Goal: Transaction & Acquisition: Download file/media

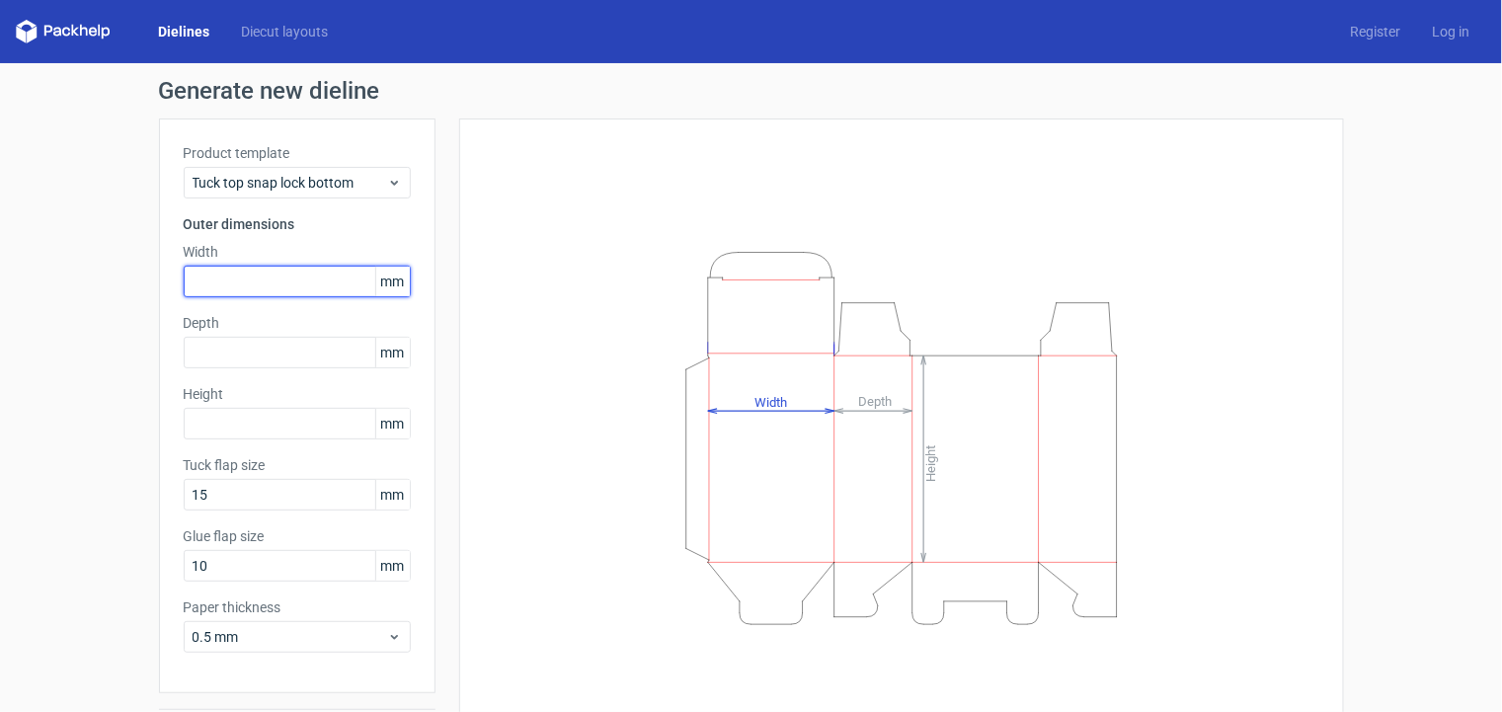
click at [311, 279] on input "text" at bounding box center [297, 282] width 227 height 32
click at [288, 271] on input "text" at bounding box center [297, 282] width 227 height 32
type input "90"
type input "3"
type input "64"
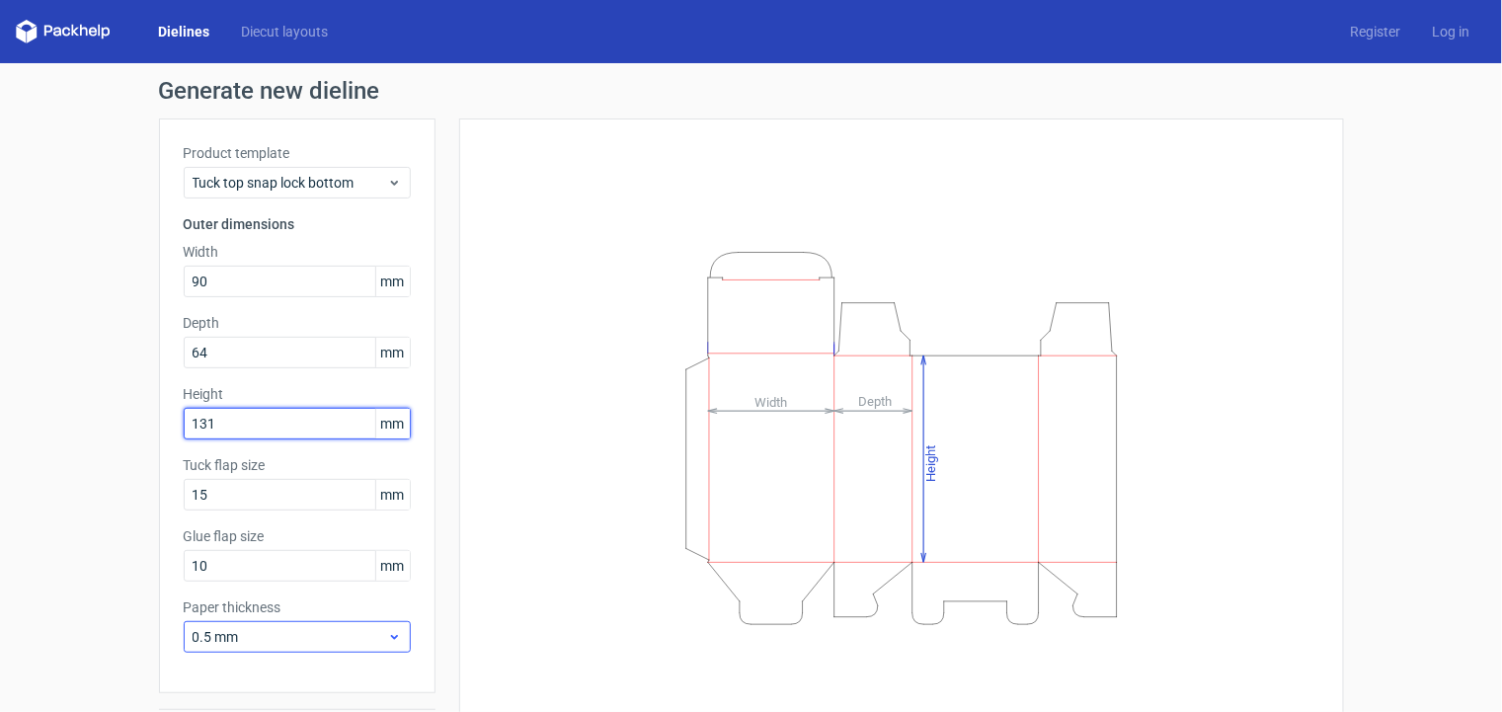
type input "131"
click at [333, 640] on span "0.5 mm" at bounding box center [290, 637] width 195 height 20
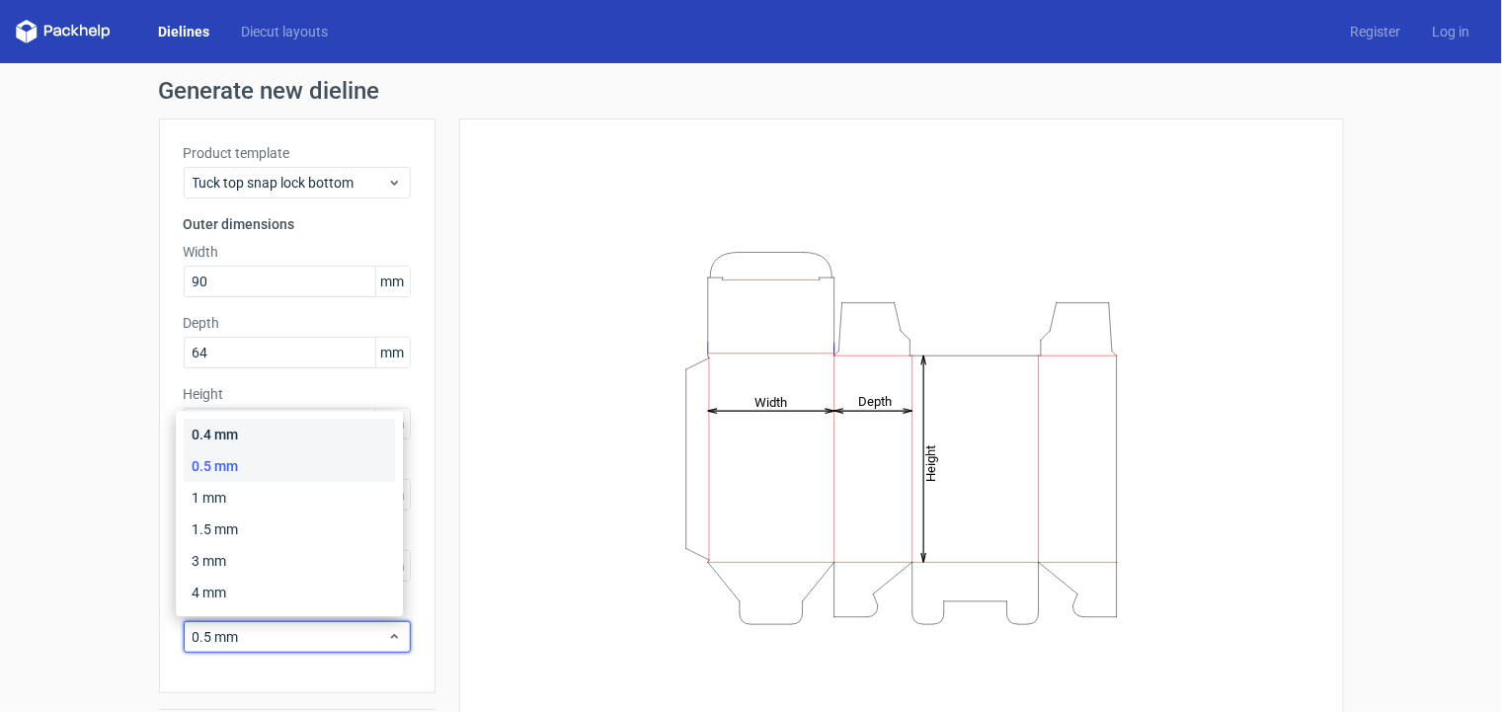
click at [310, 444] on div "0.4 mm" at bounding box center [289, 435] width 211 height 32
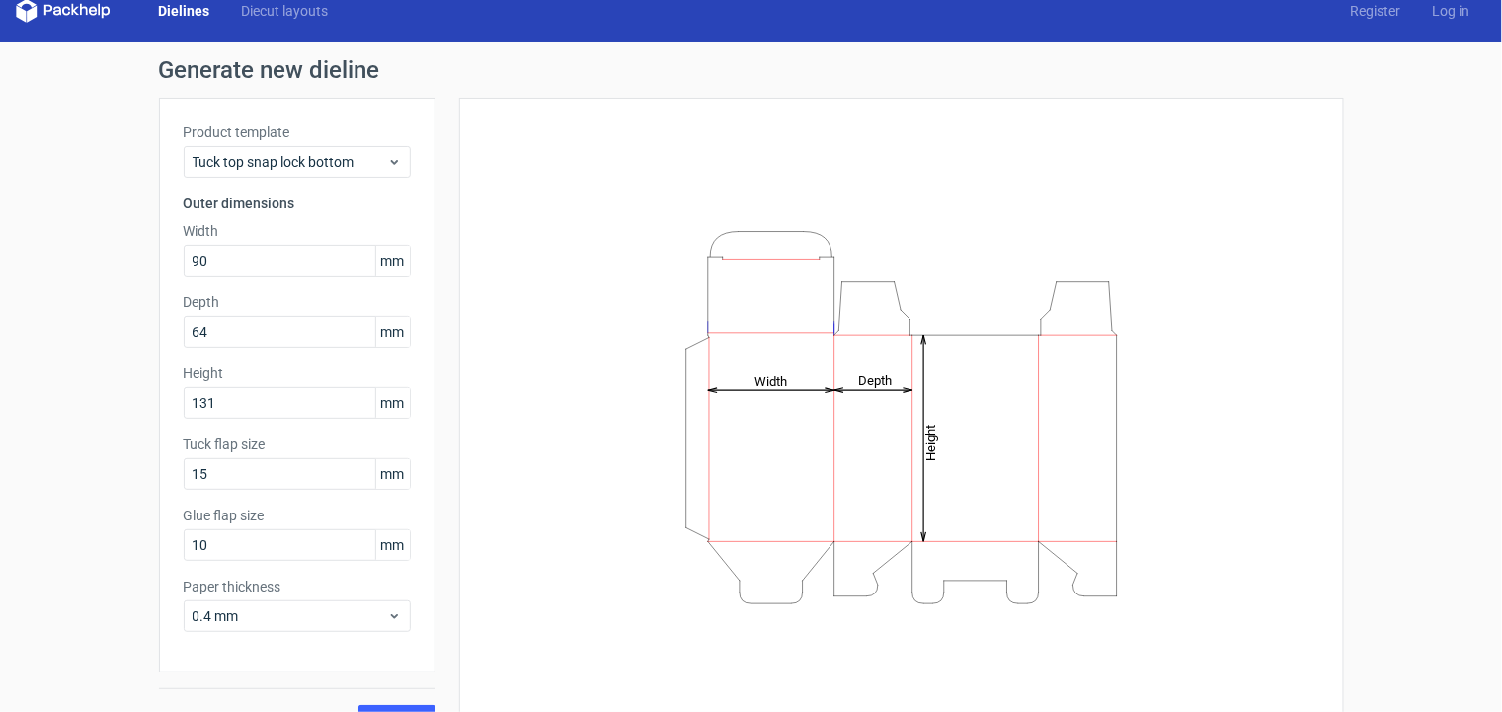
scroll to position [59, 0]
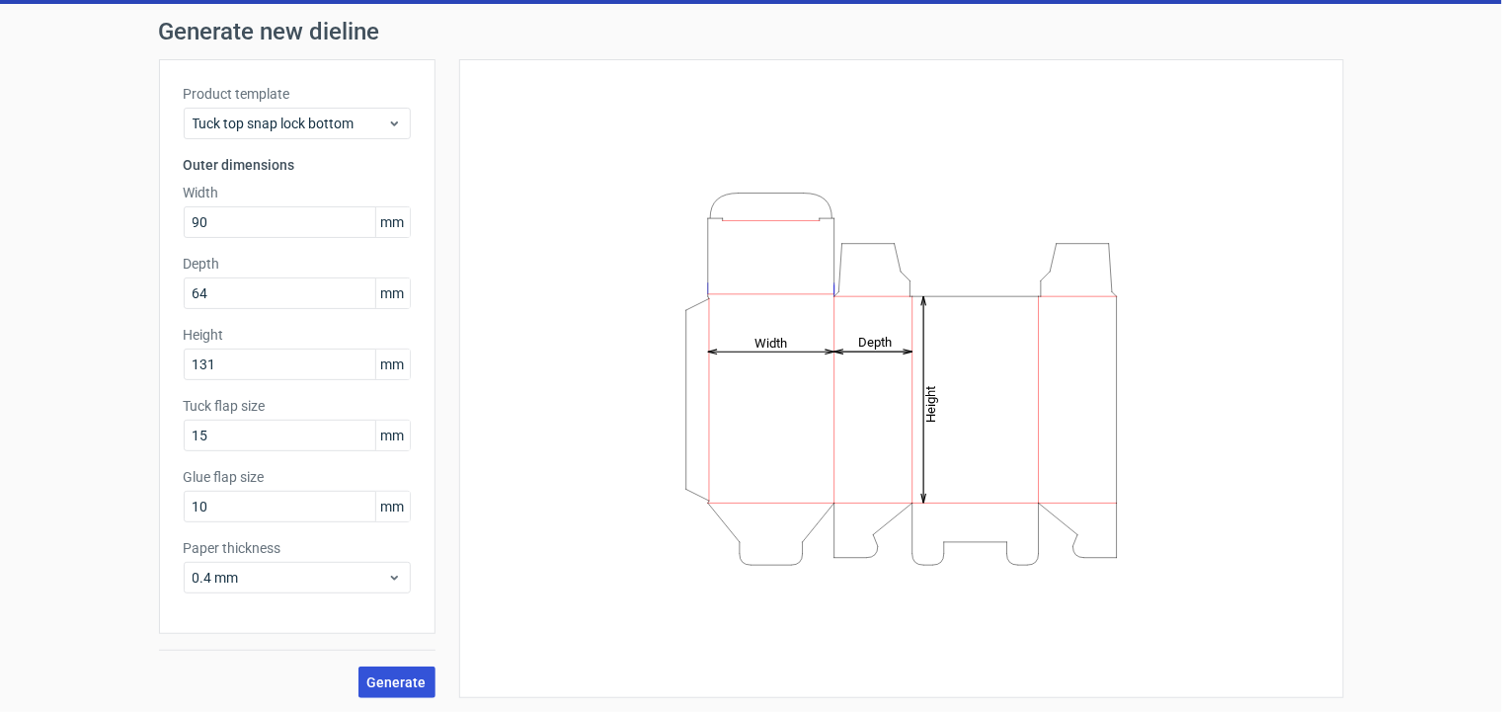
click at [406, 678] on span "Generate" at bounding box center [396, 683] width 59 height 14
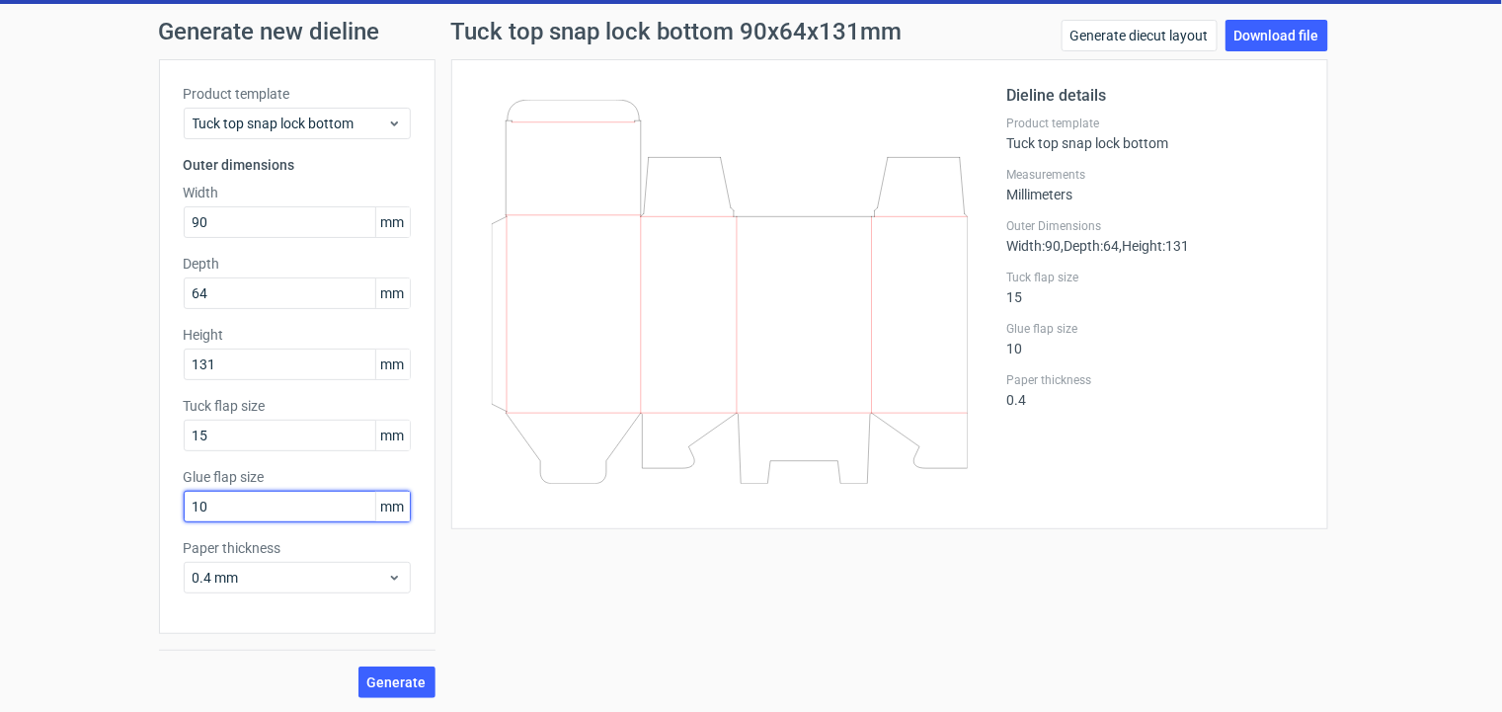
drag, startPoint x: 209, startPoint y: 508, endPoint x: 63, endPoint y: 486, distance: 147.8
click at [65, 489] on div "Generate new dieline Product template Tuck top snap lock bottom Outer dimension…" at bounding box center [751, 359] width 1502 height 710
type input "15"
click at [398, 683] on span "Generate" at bounding box center [396, 683] width 59 height 14
click at [1310, 27] on link "Download file" at bounding box center [1277, 36] width 103 height 32
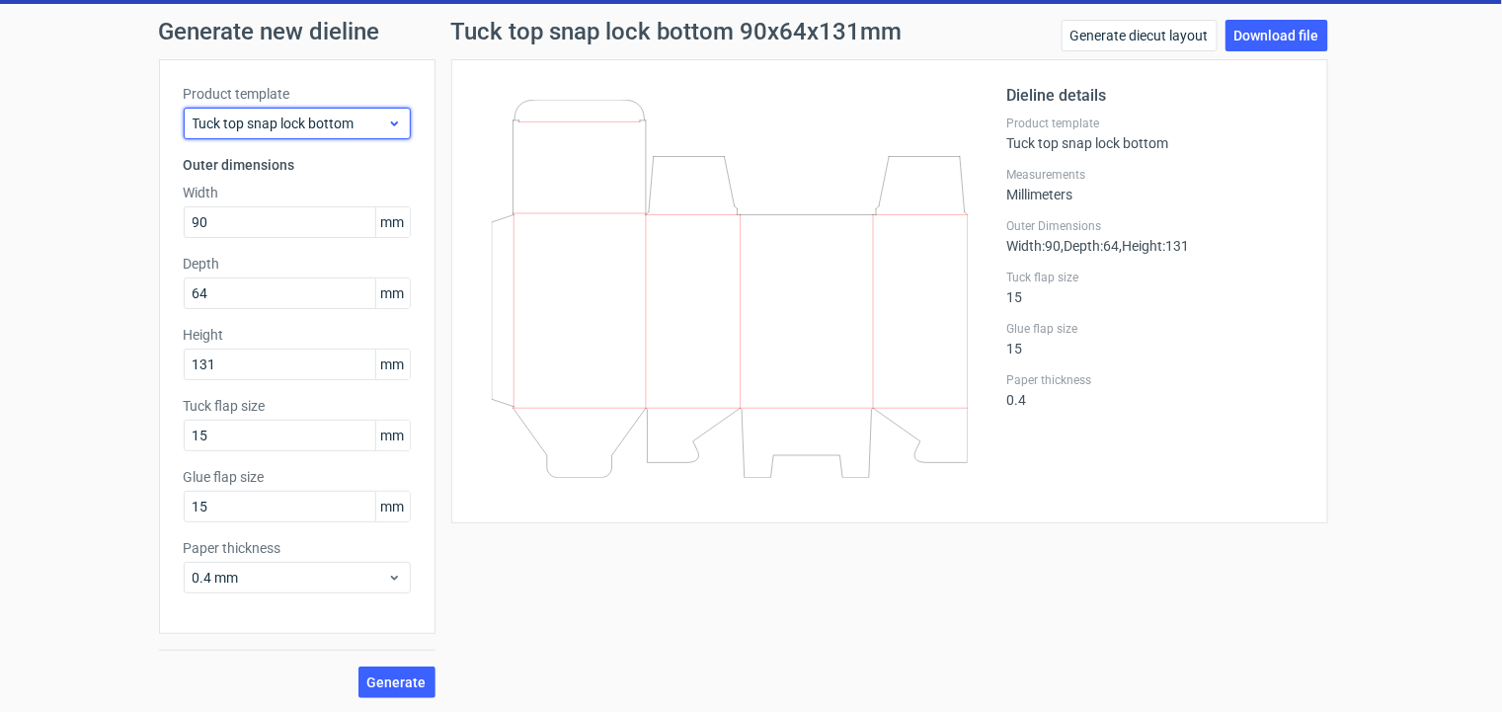
click at [390, 120] on icon at bounding box center [394, 124] width 15 height 16
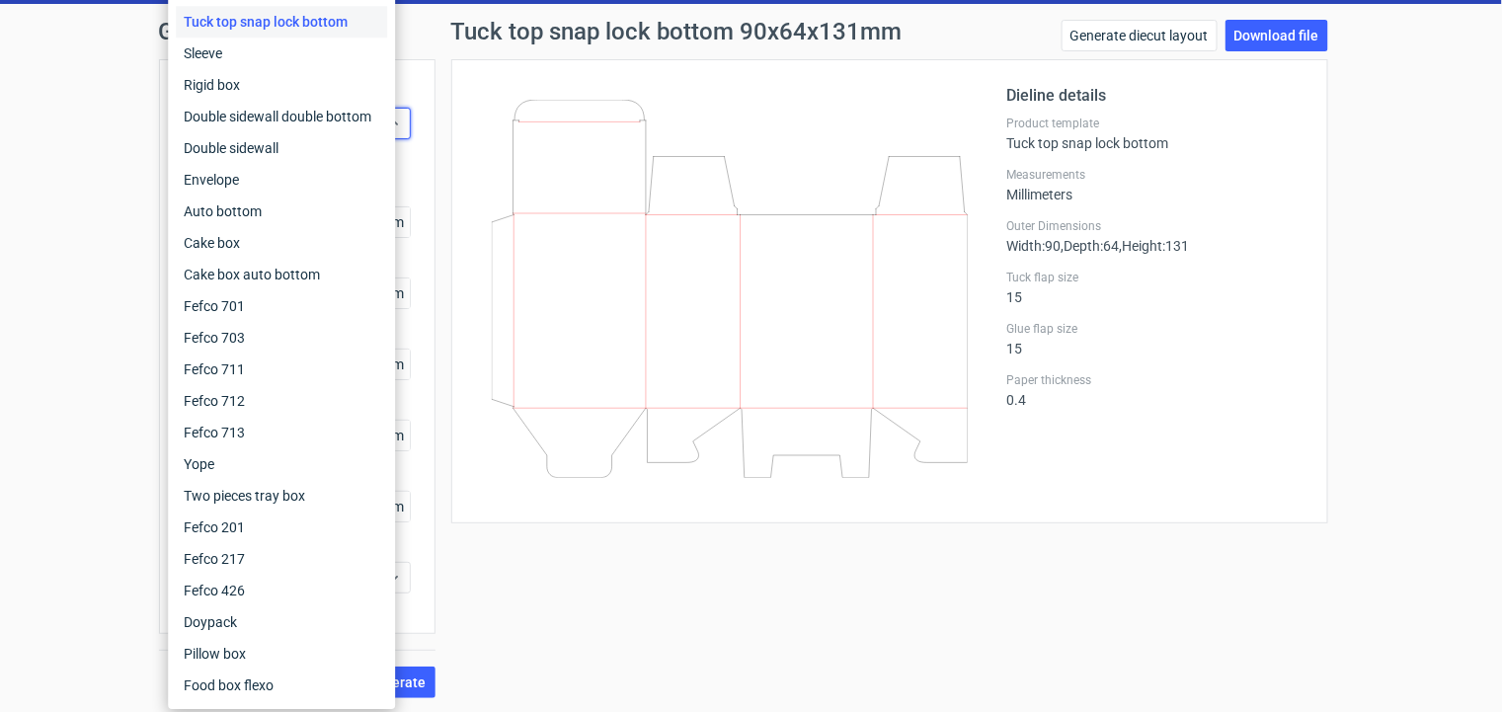
click at [451, 67] on div "Dieline details Product template Tuck top snap lock bottom Measurements Millime…" at bounding box center [889, 291] width 877 height 464
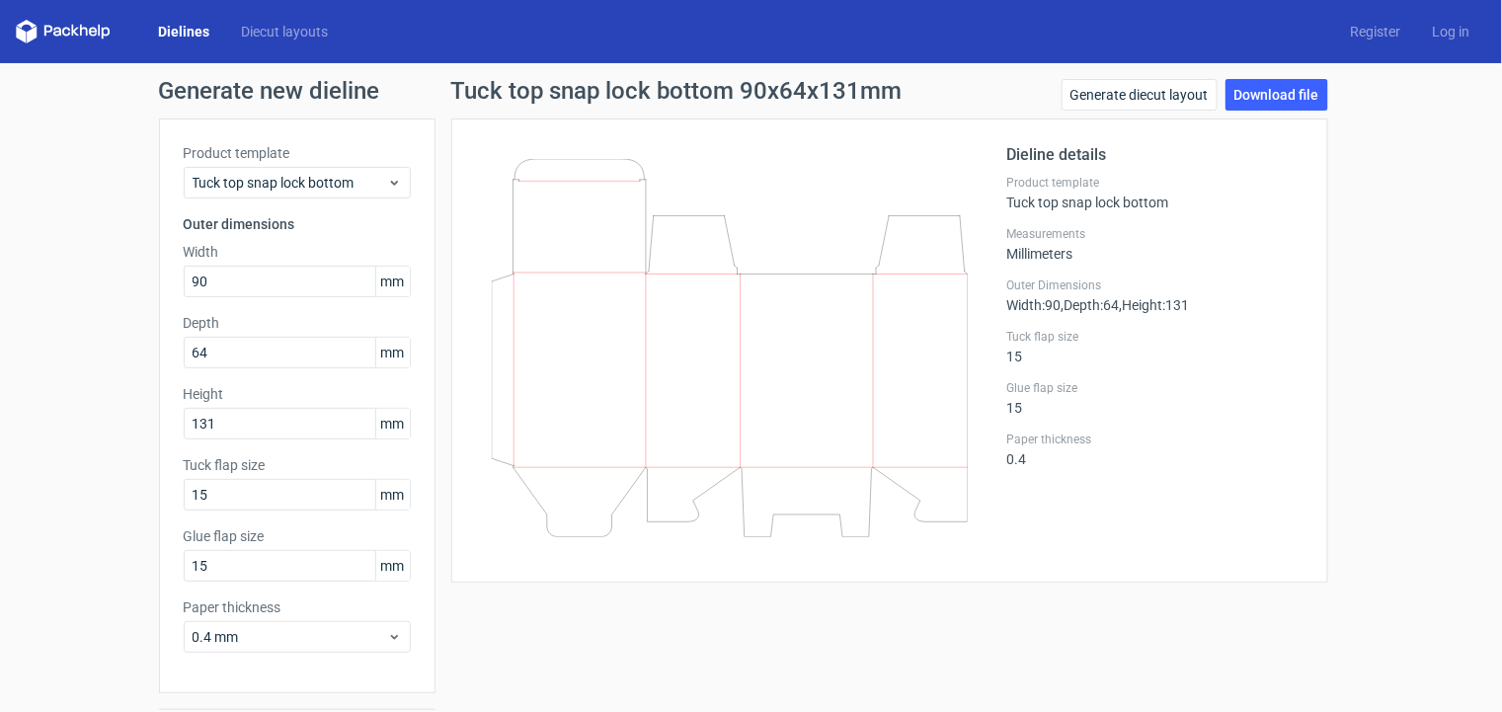
click at [180, 34] on link "Dielines" at bounding box center [183, 32] width 83 height 20
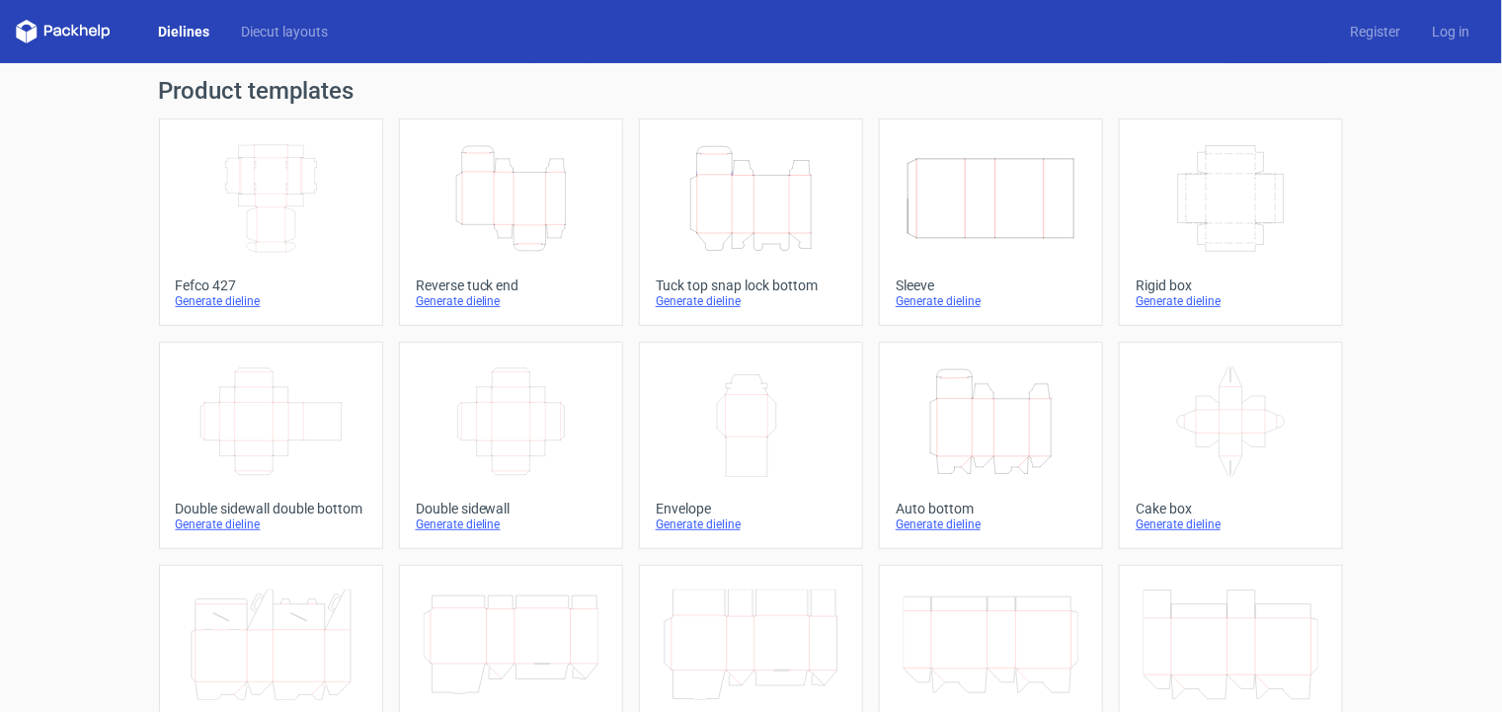
click at [468, 303] on div "Generate dieline" at bounding box center [511, 301] width 191 height 16
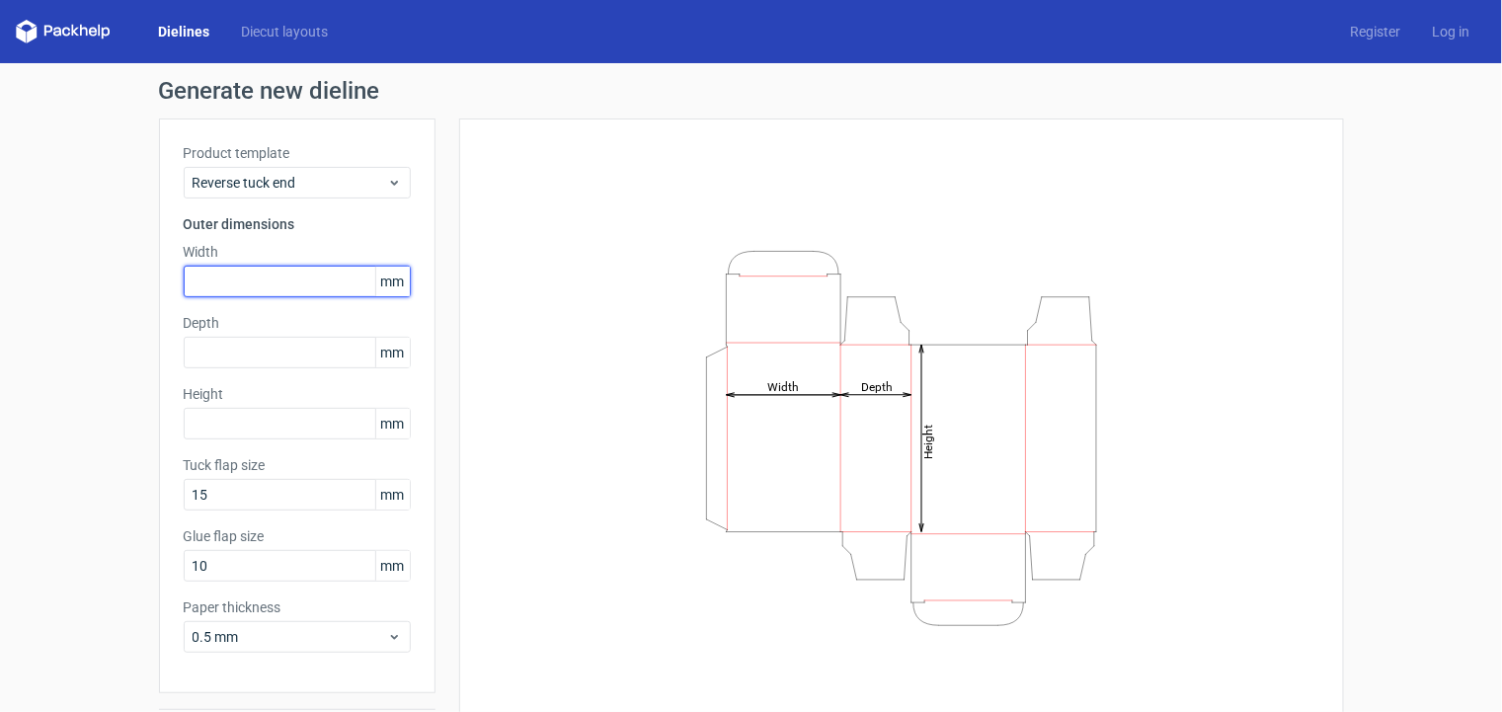
click at [307, 284] on input "text" at bounding box center [297, 282] width 227 height 32
type input "90"
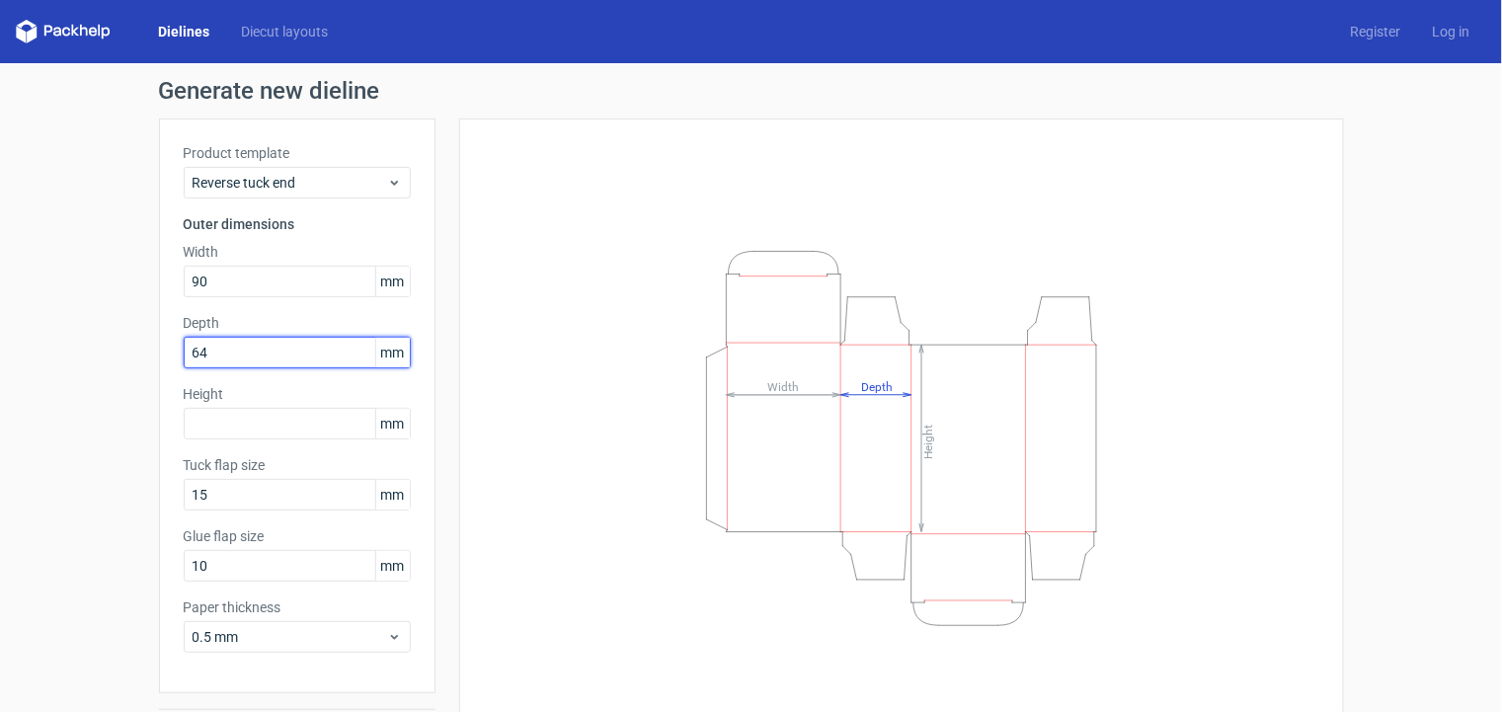
type input "64"
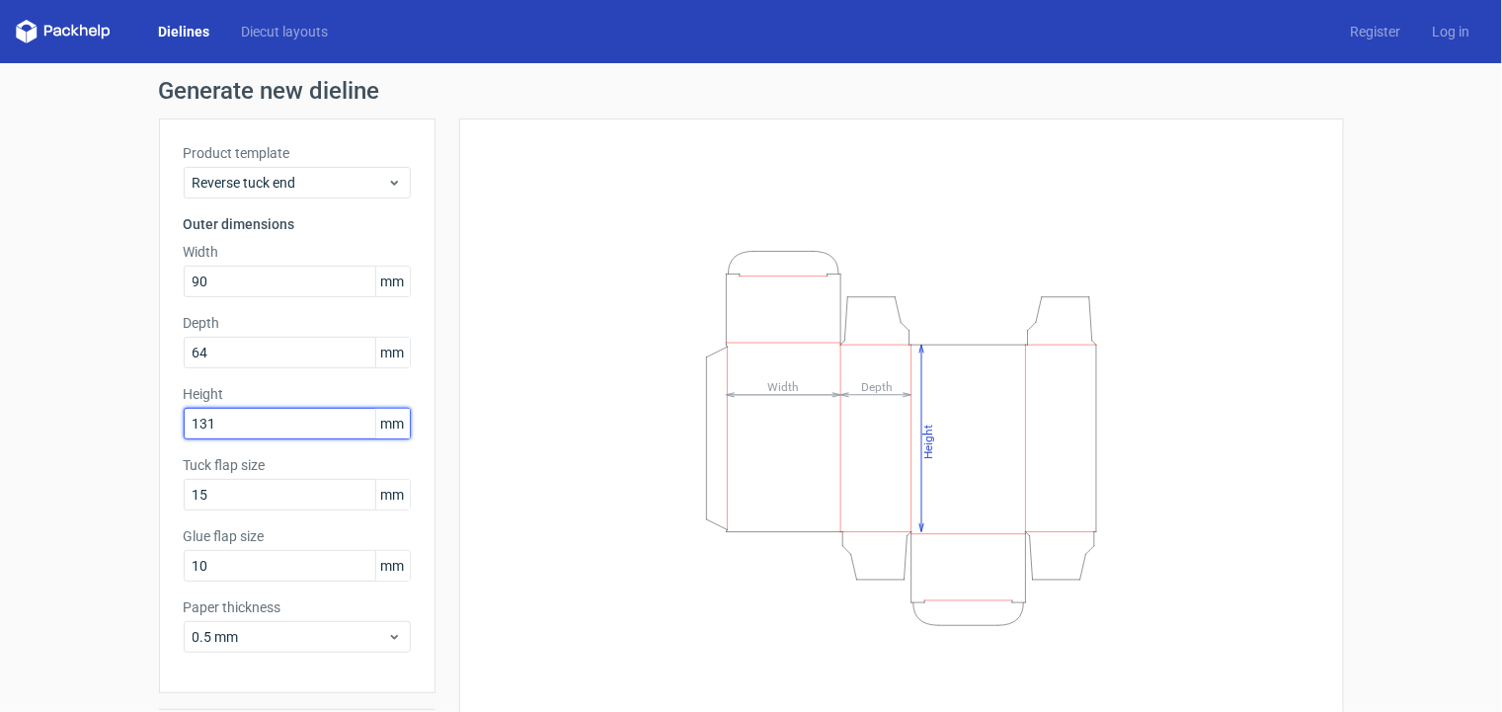
type input "131"
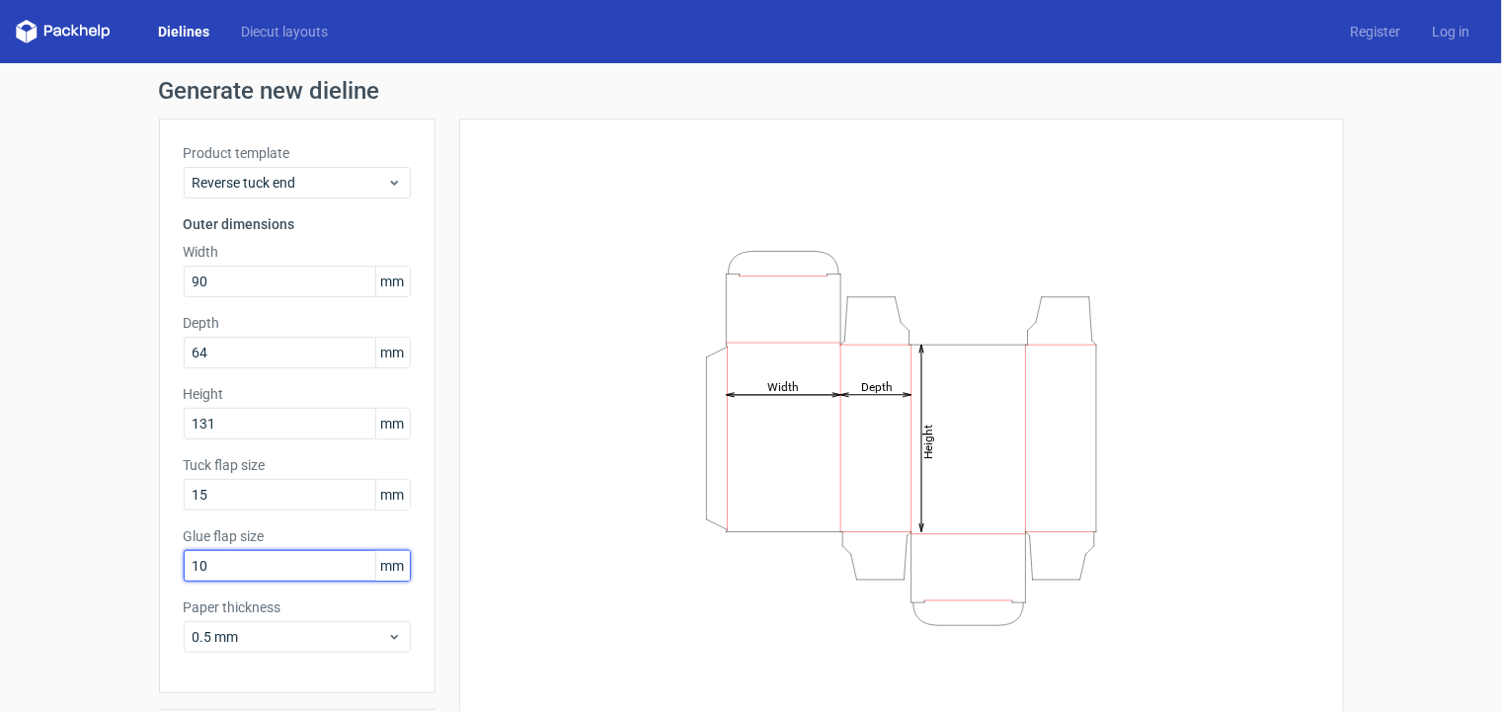
drag, startPoint x: 245, startPoint y: 569, endPoint x: 79, endPoint y: 527, distance: 171.0
click at [82, 530] on div "Generate new dieline Product template Reverse tuck end Outer dimensions Width 9…" at bounding box center [751, 418] width 1502 height 710
type input "15"
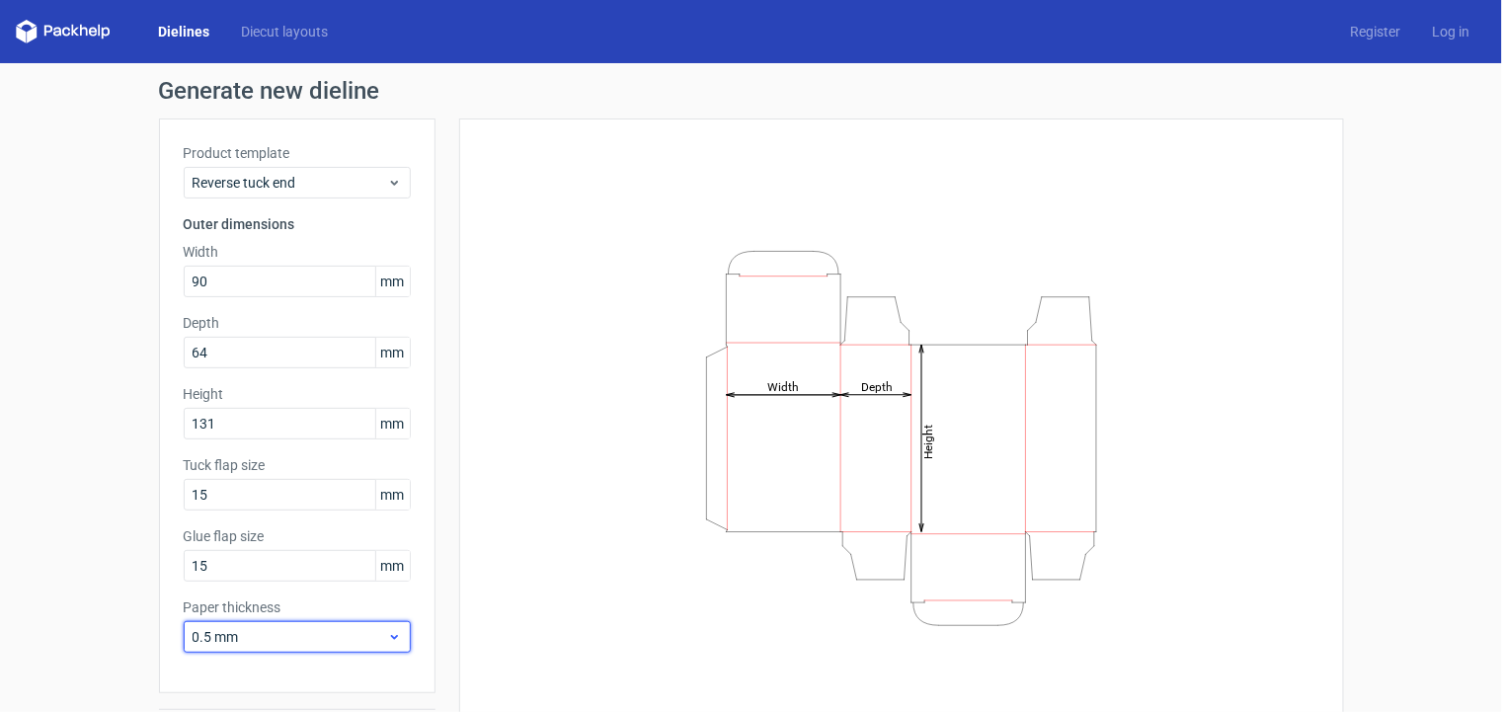
click at [211, 641] on span "0.5 mm" at bounding box center [290, 637] width 195 height 20
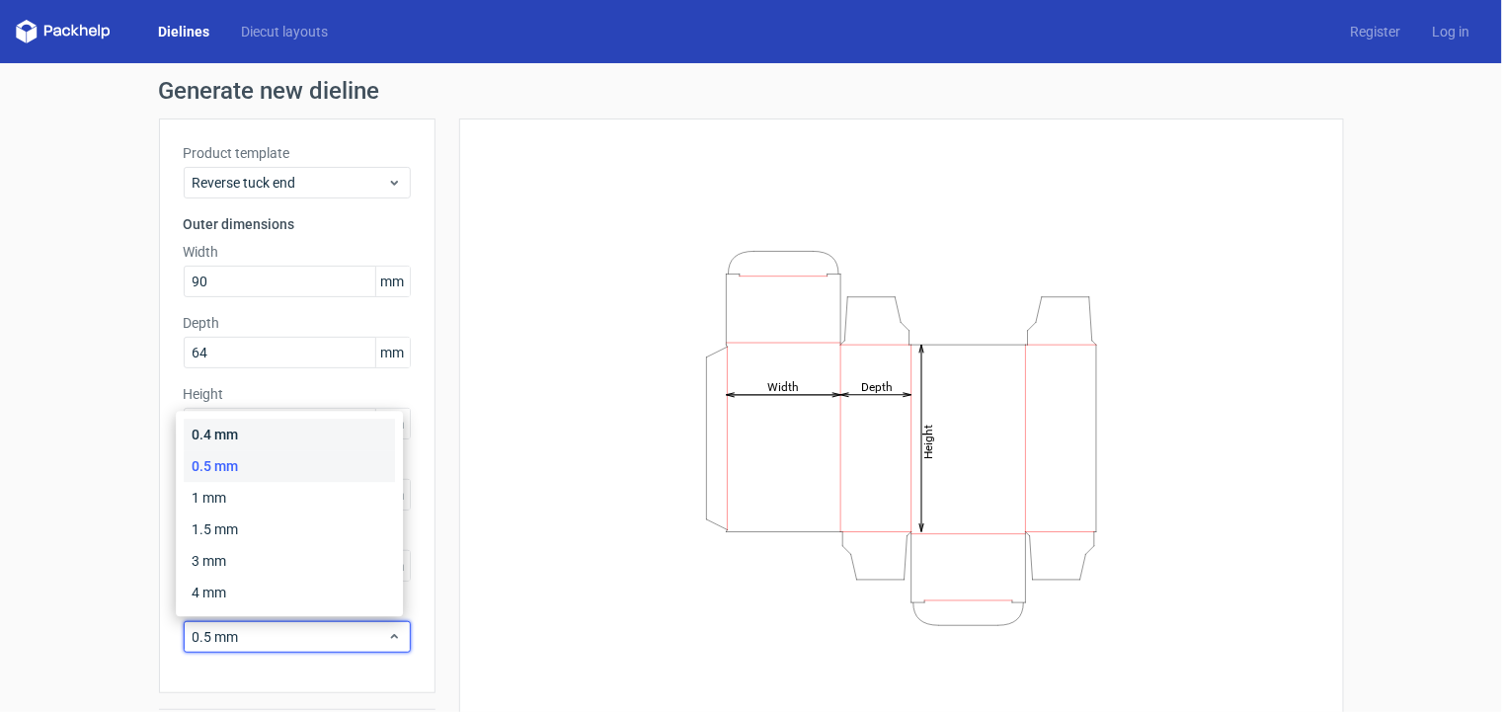
click at [244, 440] on div "0.4 mm" at bounding box center [289, 435] width 211 height 32
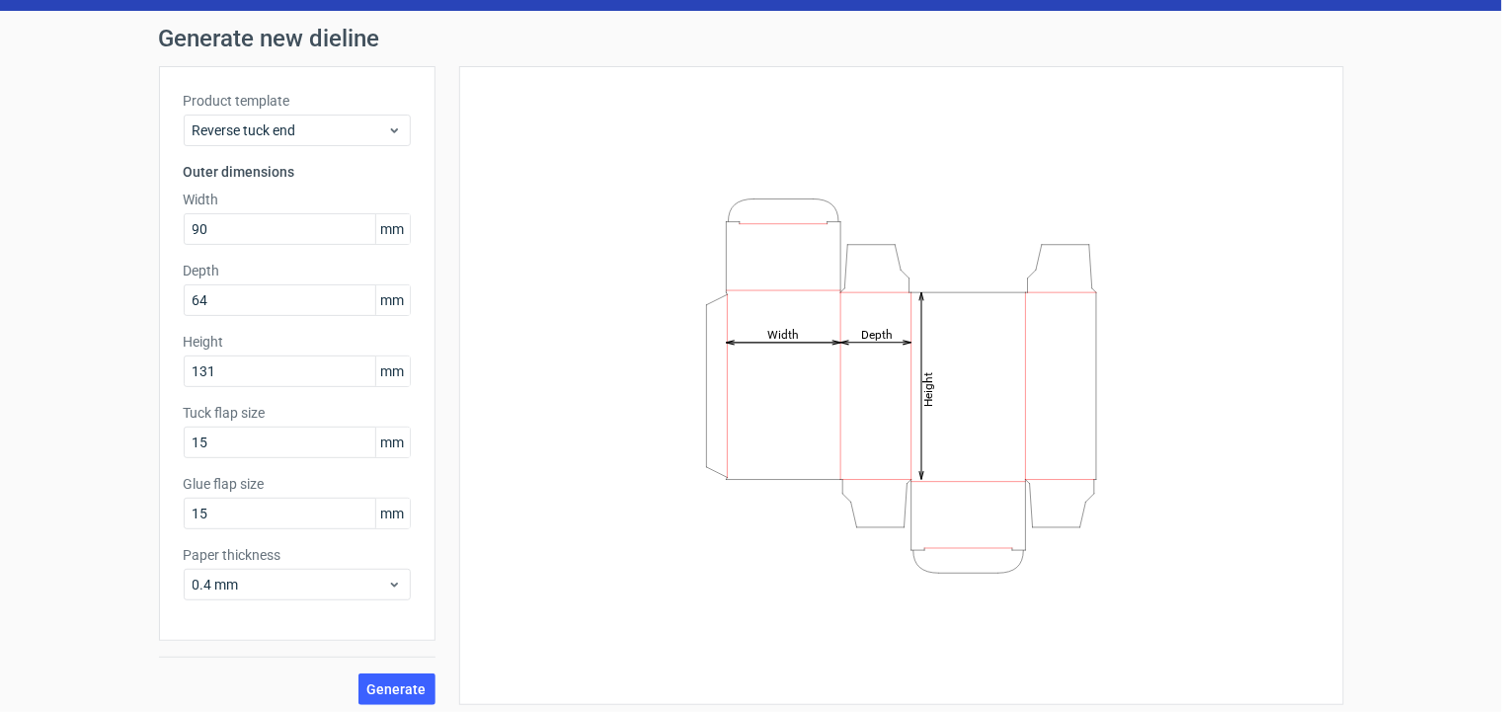
scroll to position [59, 0]
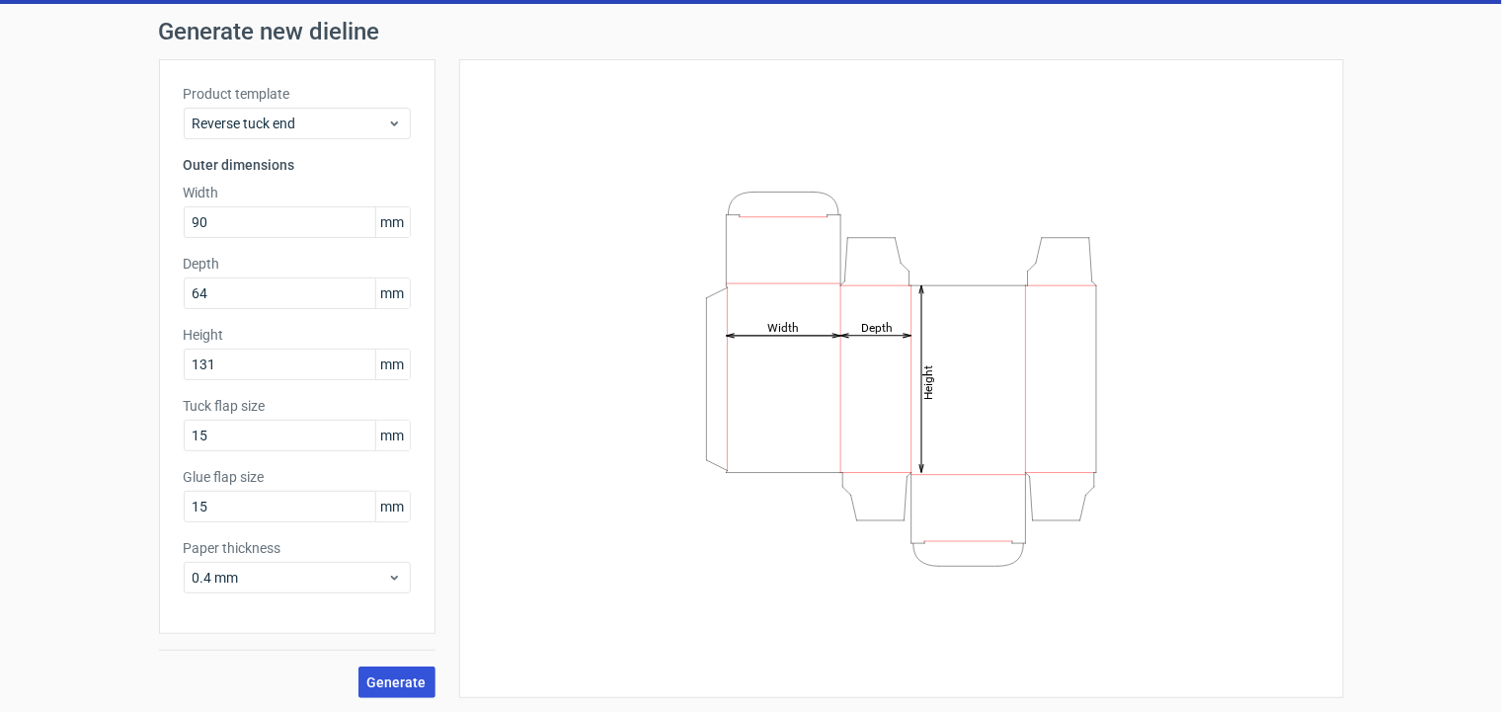
click at [392, 680] on span "Generate" at bounding box center [396, 683] width 59 height 14
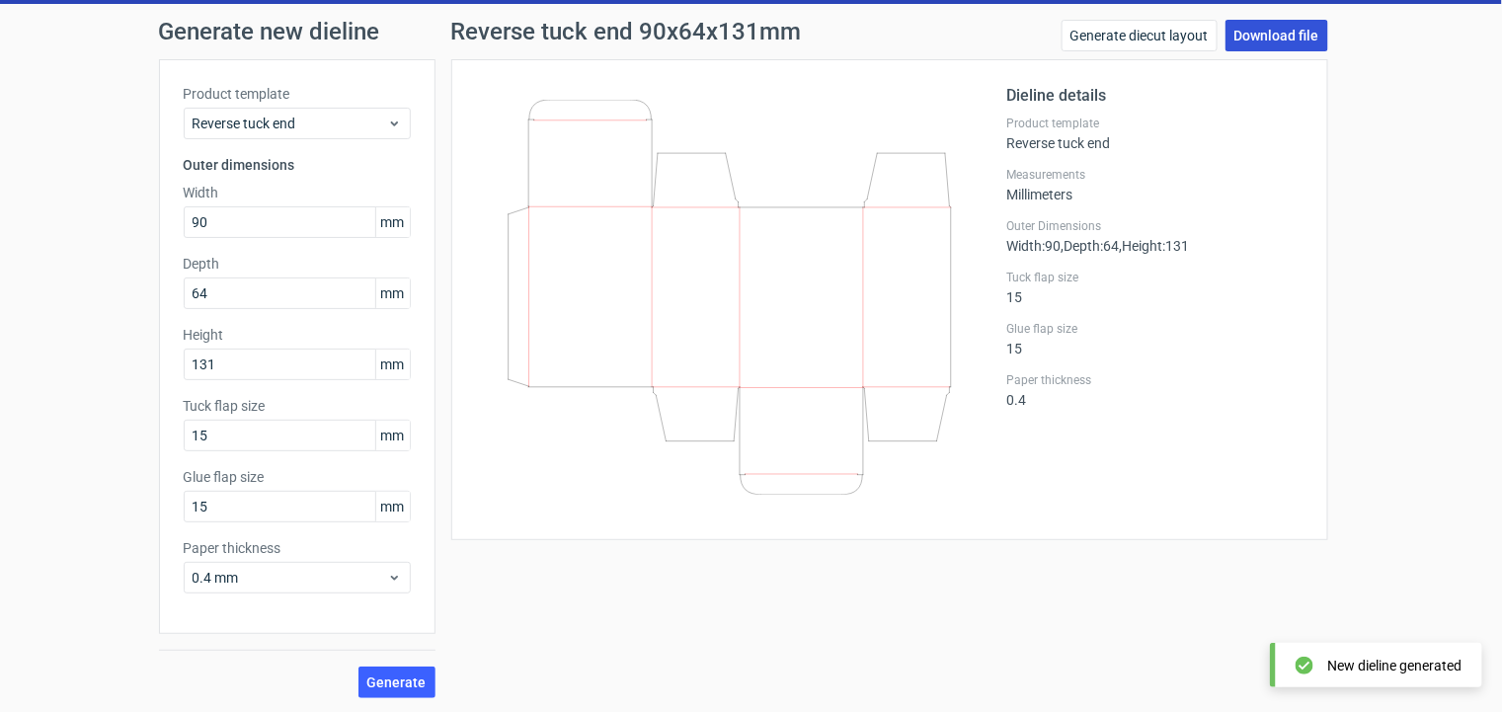
click at [1265, 41] on link "Download file" at bounding box center [1277, 36] width 103 height 32
